Goal: Task Accomplishment & Management: Manage account settings

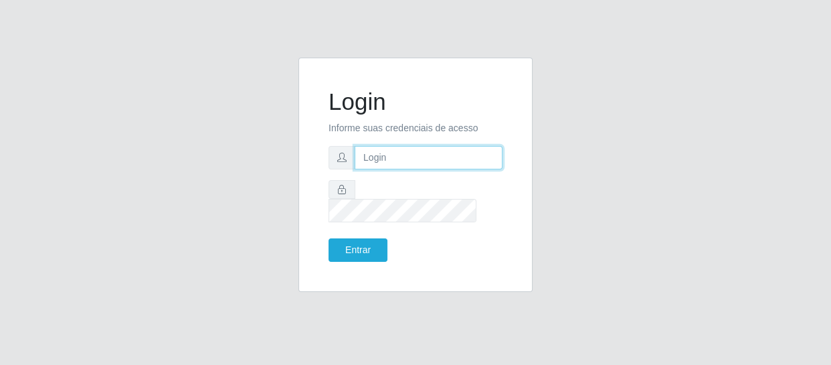
click at [373, 168] on input "text" at bounding box center [429, 157] width 148 height 23
click at [395, 163] on input "text" at bounding box center [429, 157] width 148 height 23
click at [775, 208] on div "Login Informe suas credenciais de acesso Entrar" at bounding box center [415, 183] width 763 height 250
click at [397, 162] on input "text" at bounding box center [429, 157] width 148 height 23
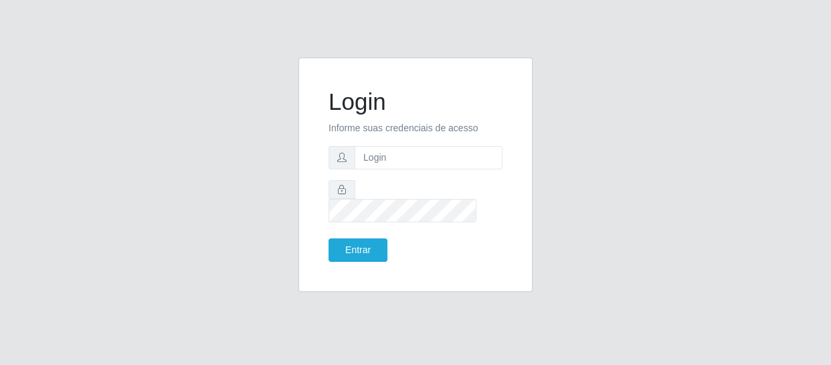
click at [395, 149] on form "Login Informe suas credenciais de acesso Entrar" at bounding box center [415, 175] width 174 height 174
click at [393, 160] on input "text" at bounding box center [429, 157] width 148 height 23
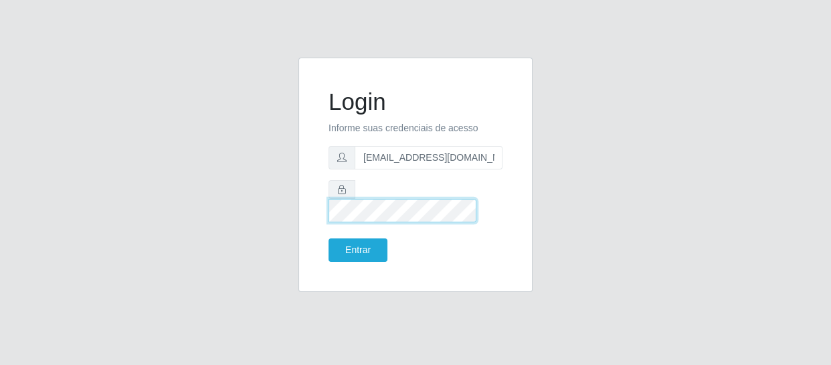
click at [328, 238] on button "Entrar" at bounding box center [357, 249] width 59 height 23
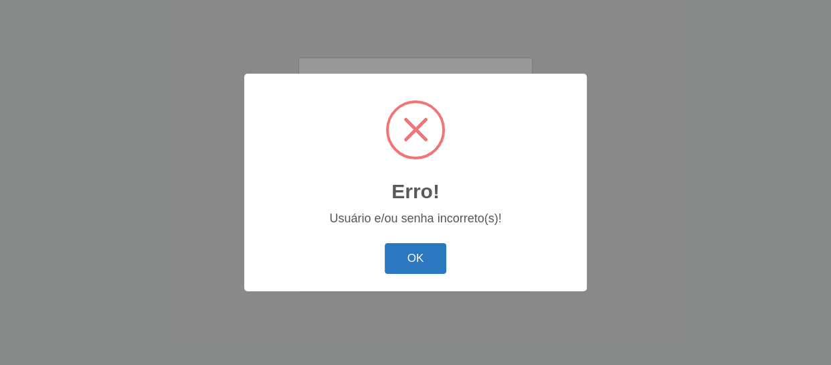
click at [423, 260] on button "OK" at bounding box center [416, 258] width 62 height 31
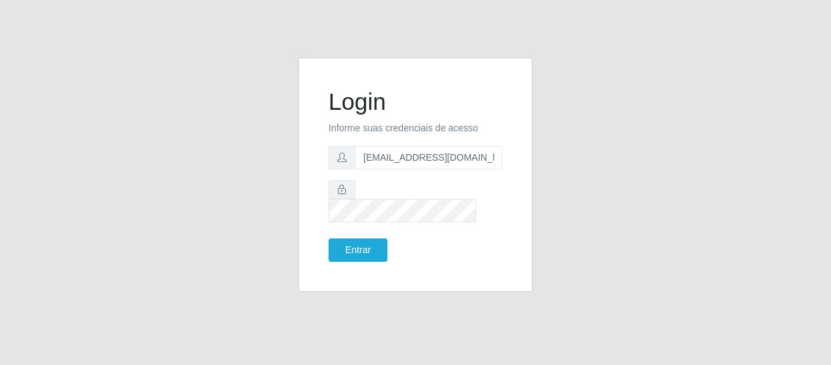
drag, startPoint x: 410, startPoint y: 213, endPoint x: 297, endPoint y: 232, distance: 114.7
click at [297, 232] on div "Login Informe suas credenciais de acesso [EMAIL_ADDRESS][DOMAIN_NAME] Entrar" at bounding box center [415, 183] width 254 height 250
click at [382, 167] on input "[EMAIL_ADDRESS][DOMAIN_NAME]" at bounding box center [429, 157] width 148 height 23
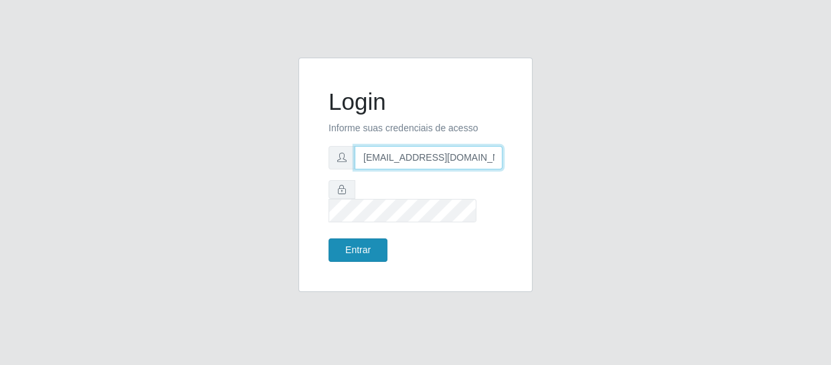
type input "[EMAIL_ADDRESS][DOMAIN_NAME]"
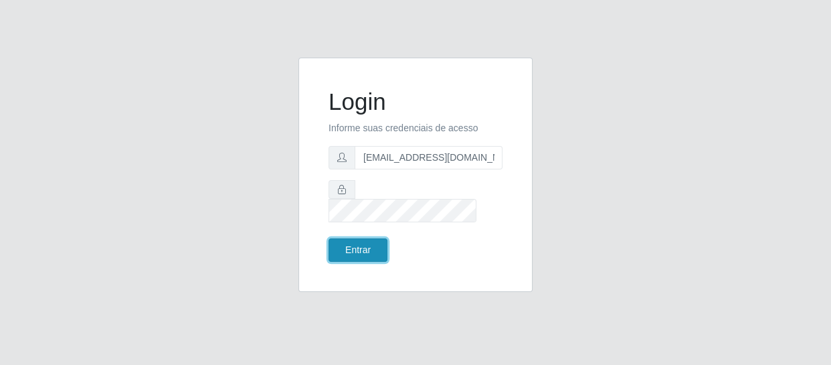
click at [373, 240] on button "Entrar" at bounding box center [357, 249] width 59 height 23
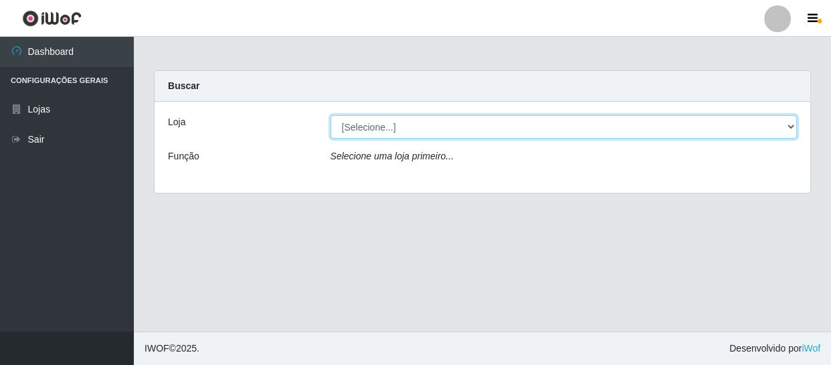
click at [787, 124] on select "[Selecione...] SuperFácil Atacado - São Gonçalo do Amarante" at bounding box center [563, 126] width 467 height 23
select select "408"
click at [330, 115] on select "[Selecione...] SuperFácil Atacado - São Gonçalo do Amarante" at bounding box center [563, 126] width 467 height 23
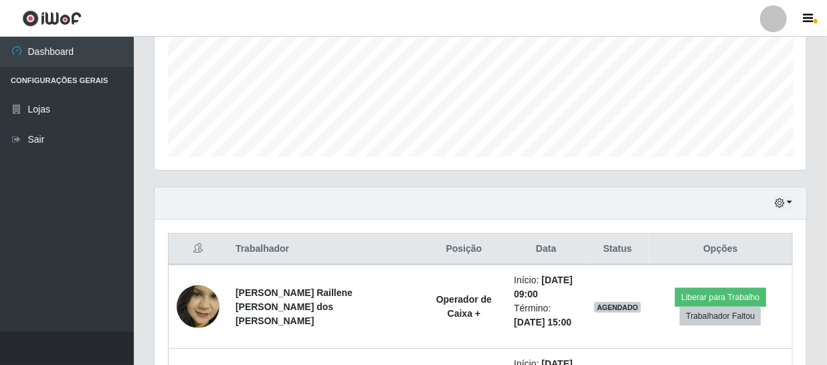
scroll to position [278, 652]
